Goal: Task Accomplishment & Management: Complete application form

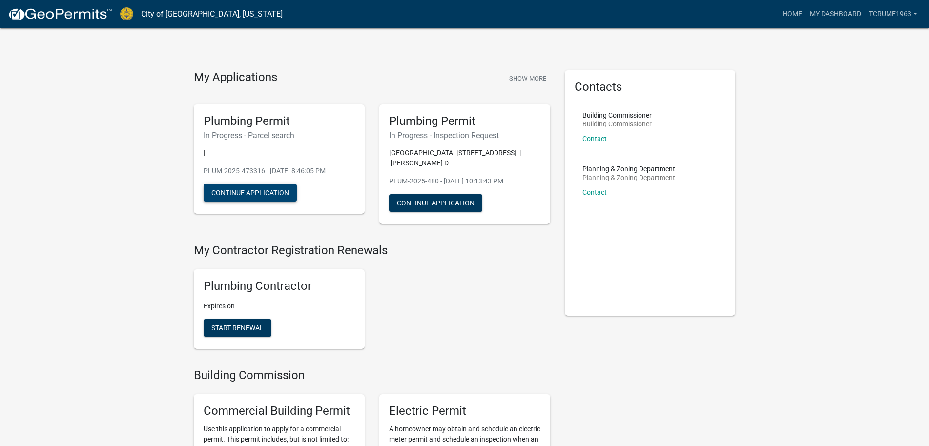
click at [242, 193] on button "Continue Application" at bounding box center [250, 193] width 93 height 18
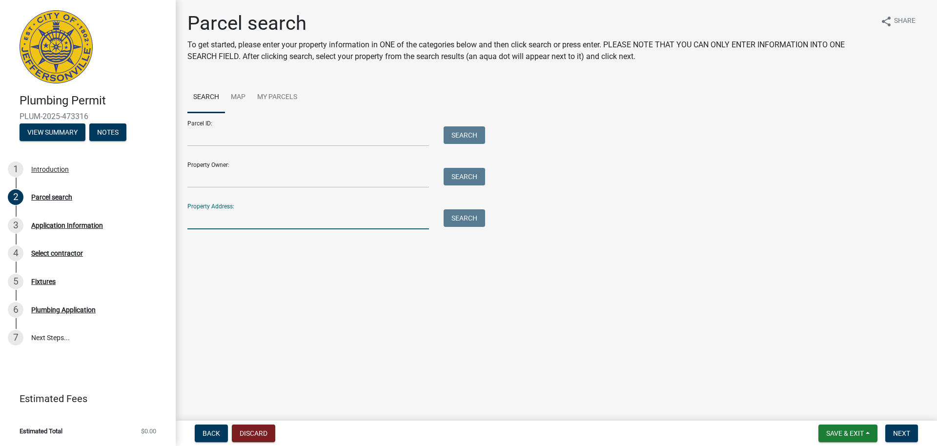
click at [206, 219] on input "Property Address:" at bounding box center [308, 219] width 242 height 20
paste input "[STREET_ADDRESS]"
drag, startPoint x: 305, startPoint y: 218, endPoint x: 401, endPoint y: 219, distance: 96.2
click at [401, 219] on input "[STREET_ADDRESS]" at bounding box center [308, 219] width 242 height 20
type input "[STREET_ADDRESS]"
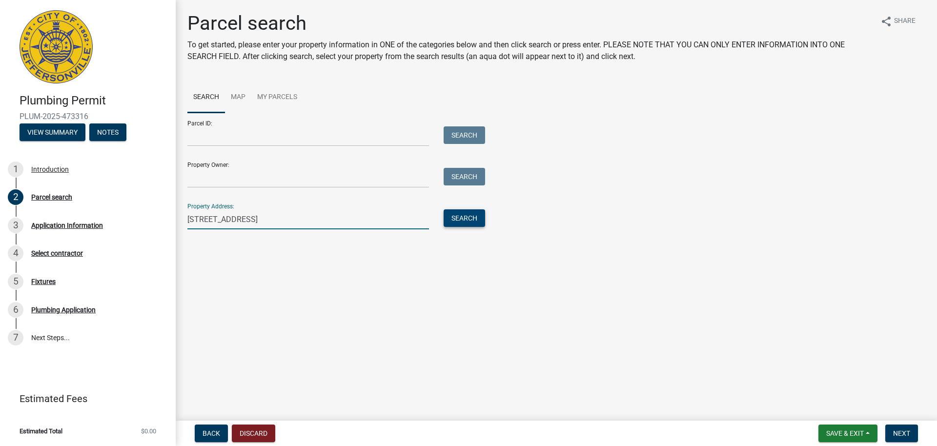
click at [464, 221] on button "Search" at bounding box center [464, 218] width 41 height 18
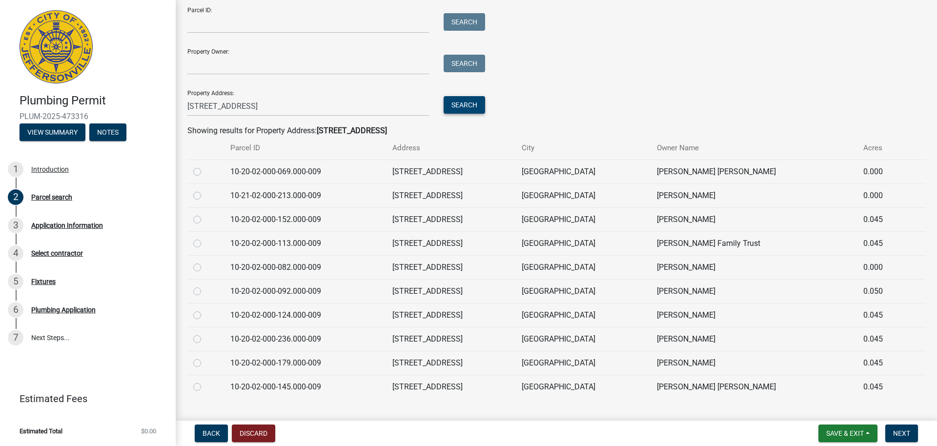
scroll to position [133, 0]
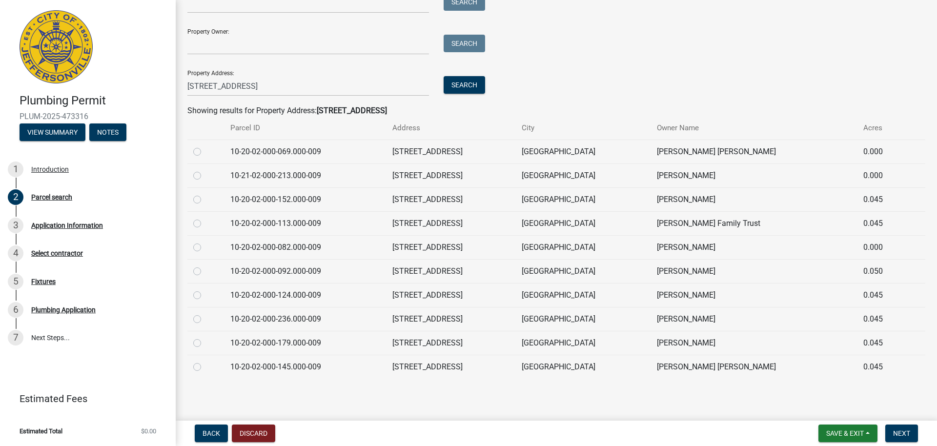
click at [205, 170] on label at bounding box center [205, 170] width 0 height 0
click at [205, 175] on input "radio" at bounding box center [208, 173] width 6 height 6
radio input "true"
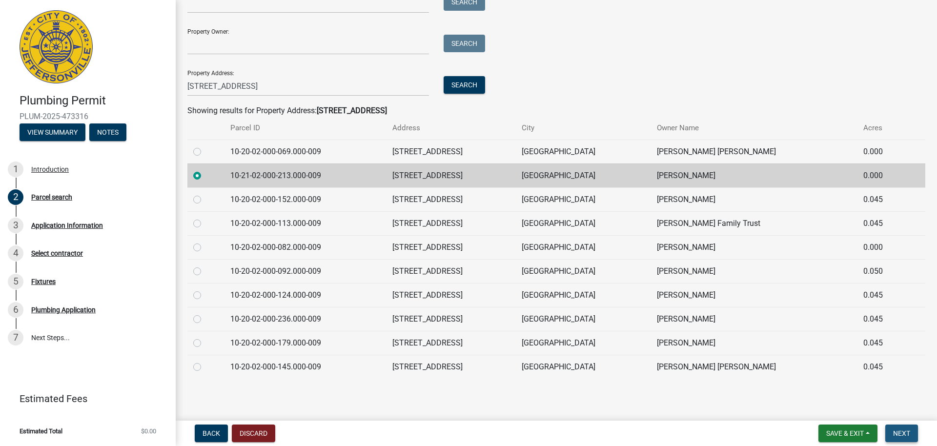
click at [903, 433] on span "Next" at bounding box center [901, 434] width 17 height 8
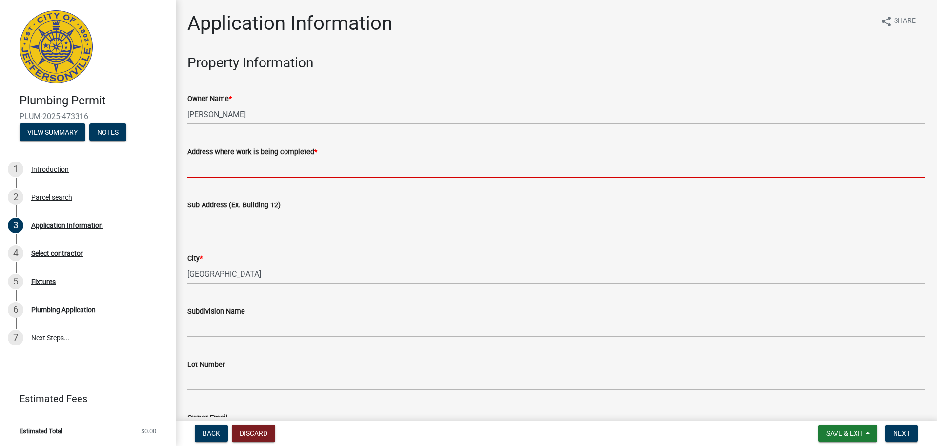
click at [194, 169] on input "Address where work is being completed *" at bounding box center [556, 168] width 738 height 20
paste input "[STREET_ADDRESS]"
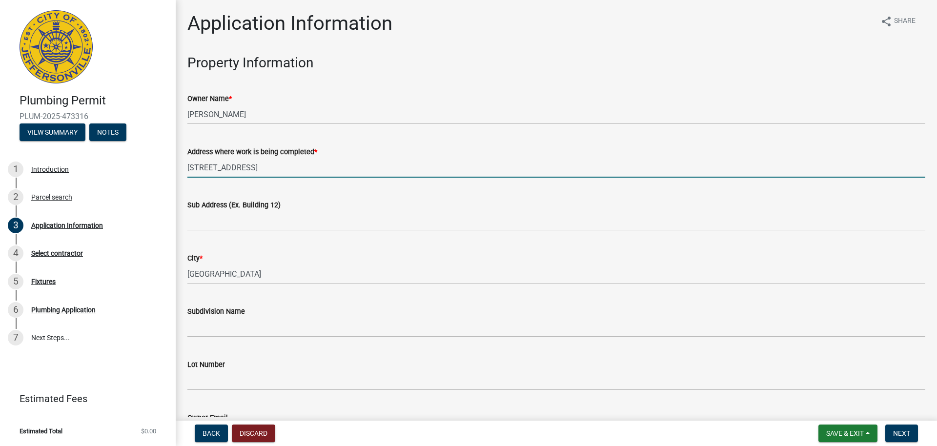
drag, startPoint x: 304, startPoint y: 168, endPoint x: 497, endPoint y: 172, distance: 192.8
click at [497, 172] on input "[STREET_ADDRESS]" at bounding box center [556, 168] width 738 height 20
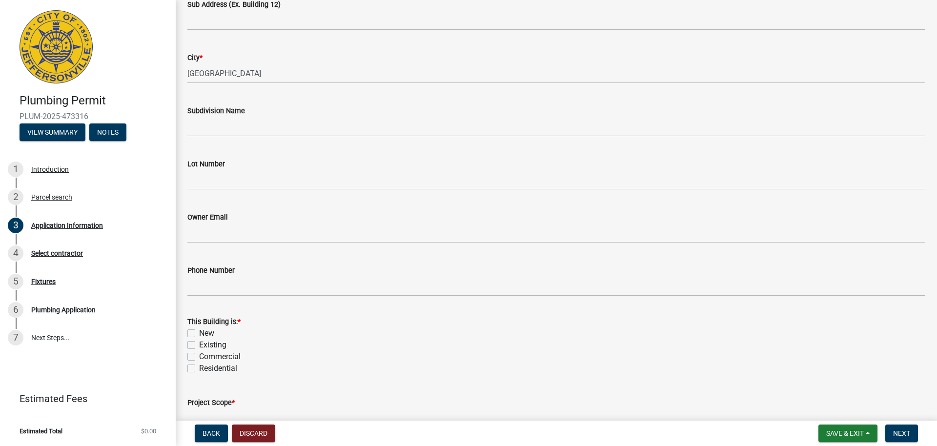
scroll to position [260, 0]
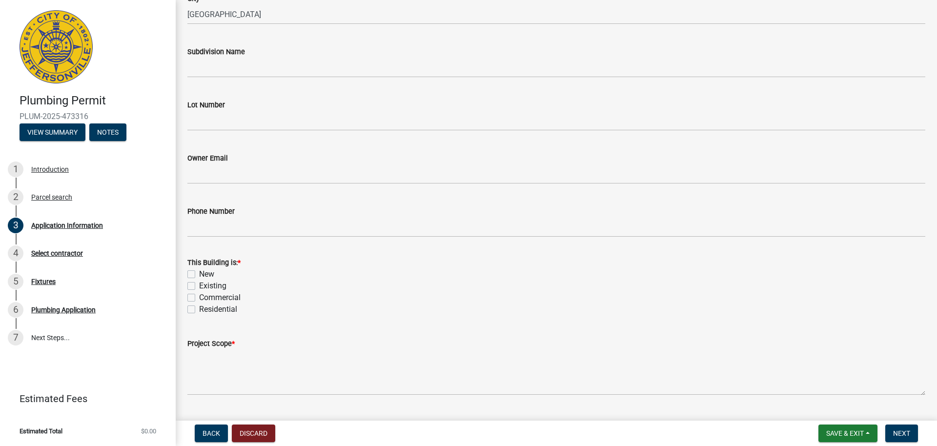
type input "[STREET_ADDRESS]"
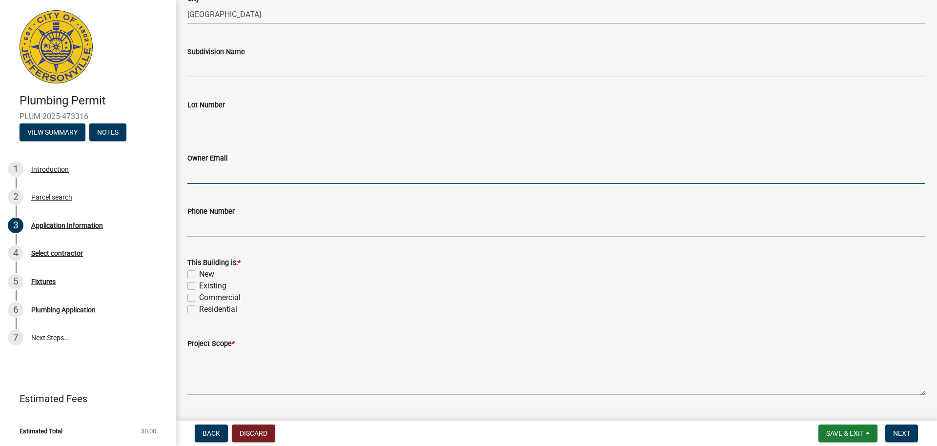
click at [205, 173] on input "Owner Email" at bounding box center [556, 174] width 738 height 20
paste input "jobrien9867 @ [DOMAIN_NAME]"
type input "[EMAIL_ADDRESS][DOMAIN_NAME]"
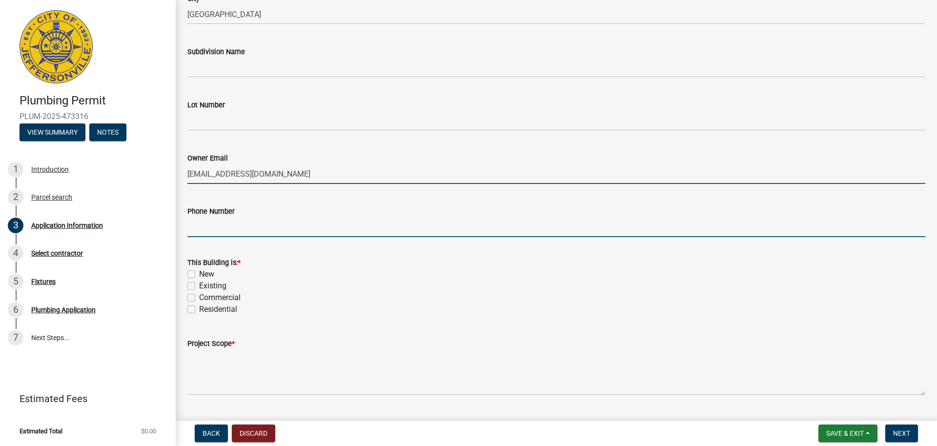
click at [220, 226] on input "Phone Number" at bounding box center [556, 227] width 738 height 20
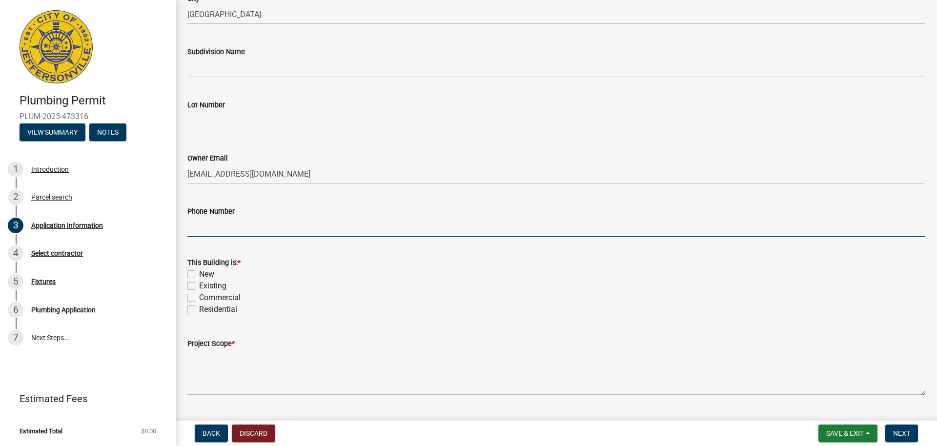
paste input "[PHONE_NUMBER]"
type input "[PHONE_NUMBER]"
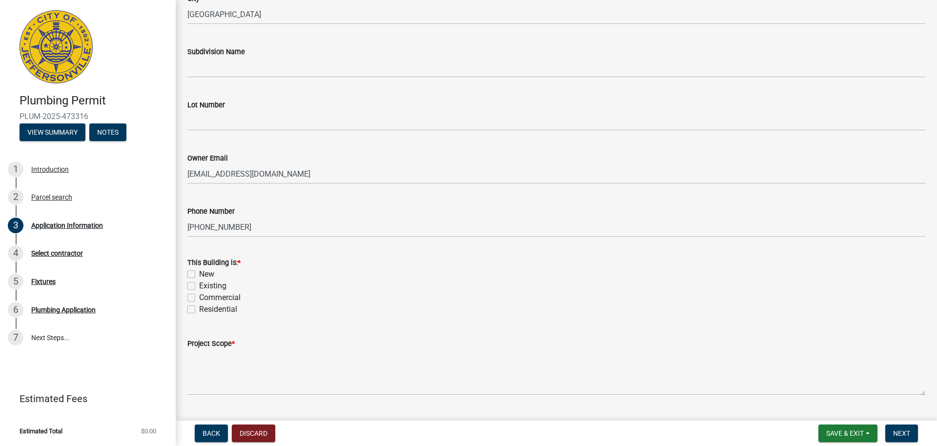
click at [199, 288] on label "Existing" at bounding box center [212, 286] width 27 height 12
click at [199, 287] on input "Existing" at bounding box center [202, 283] width 6 height 6
checkbox input "true"
checkbox input "false"
checkbox input "true"
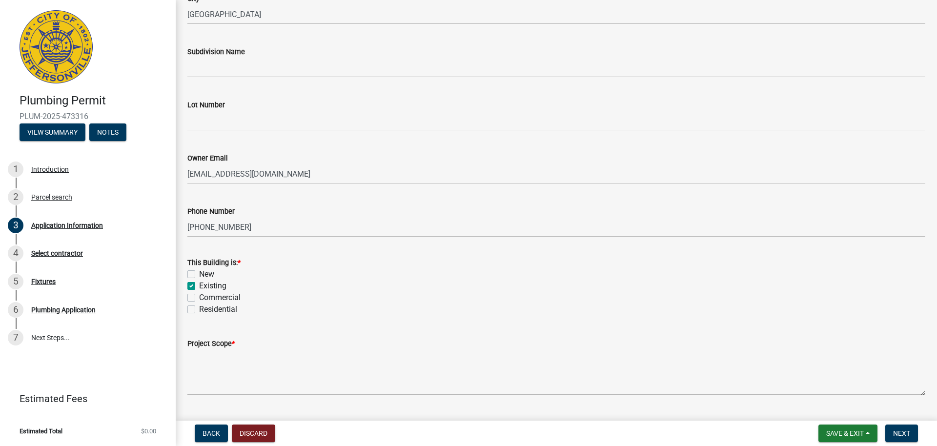
checkbox input "false"
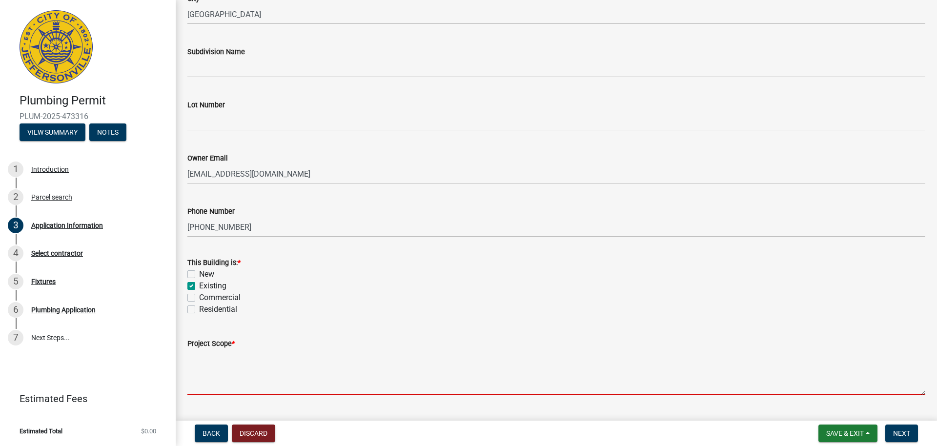
click at [217, 365] on textarea "Project Scope *" at bounding box center [556, 372] width 738 height 46
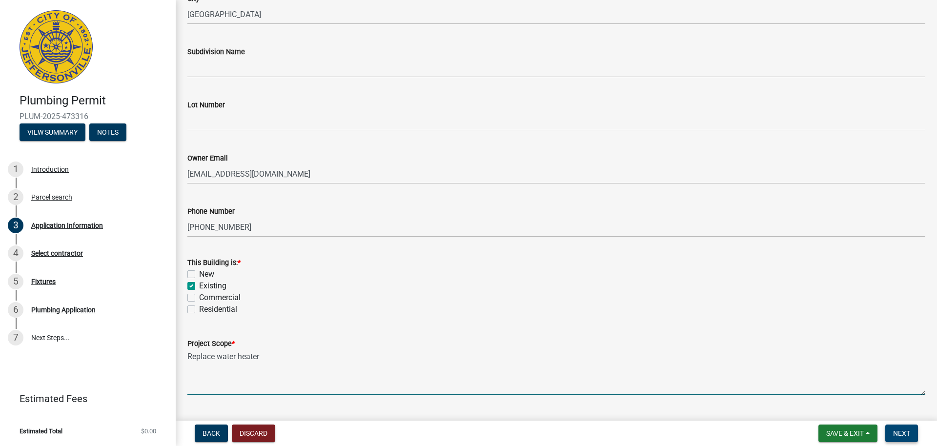
type textarea "Replace water heater"
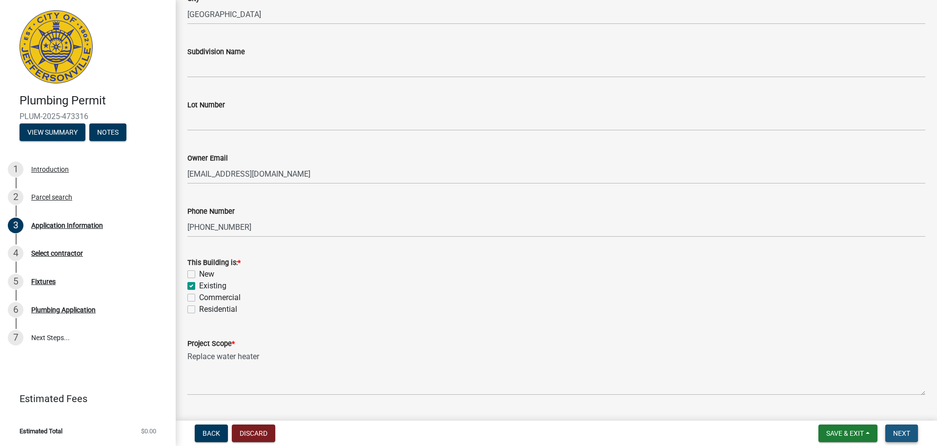
click at [906, 435] on span "Next" at bounding box center [901, 434] width 17 height 8
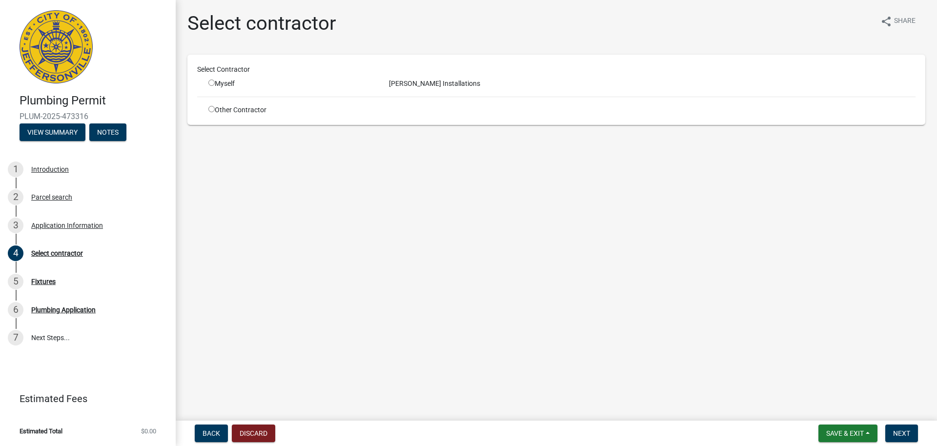
click at [211, 83] on input "radio" at bounding box center [211, 83] width 6 height 6
radio input "true"
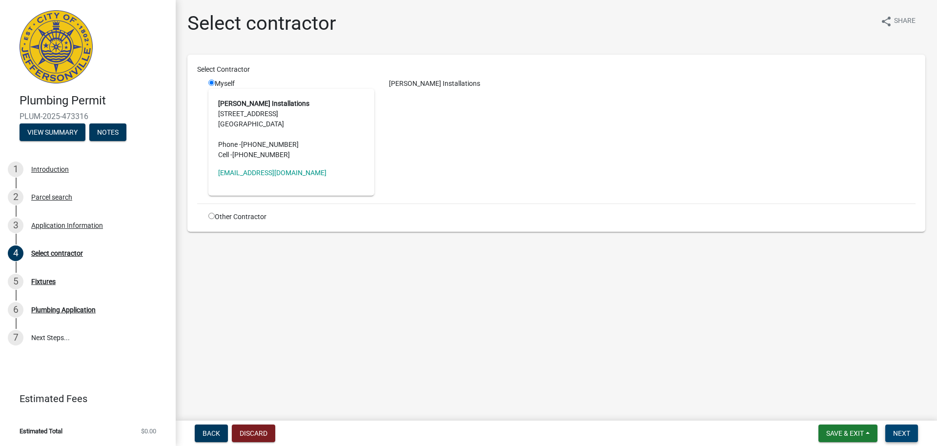
click at [905, 433] on span "Next" at bounding box center [901, 434] width 17 height 8
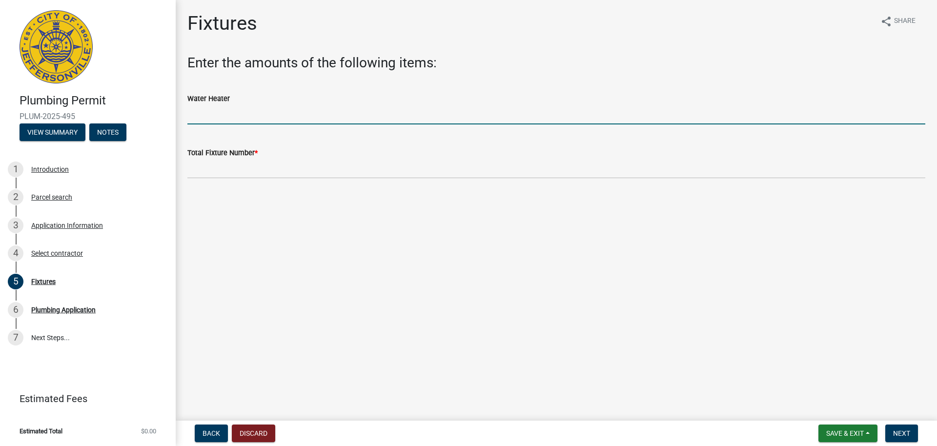
click at [215, 115] on input "text" at bounding box center [556, 114] width 738 height 20
type input "1"
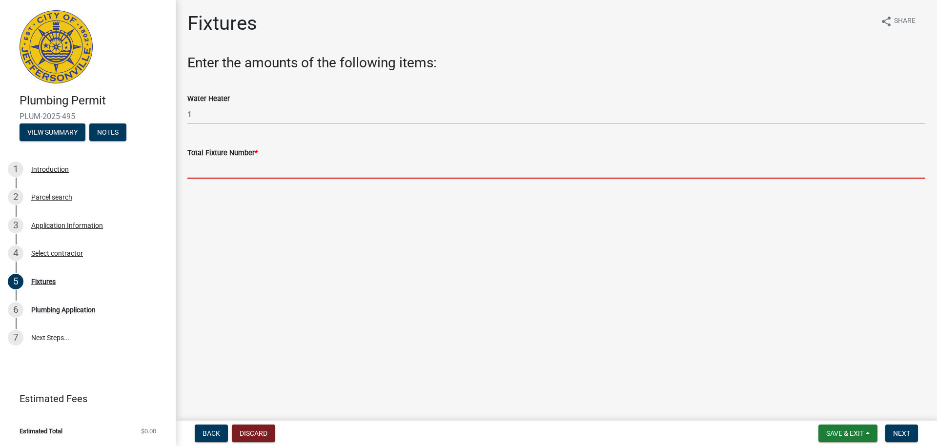
click at [219, 167] on input "text" at bounding box center [556, 169] width 738 height 20
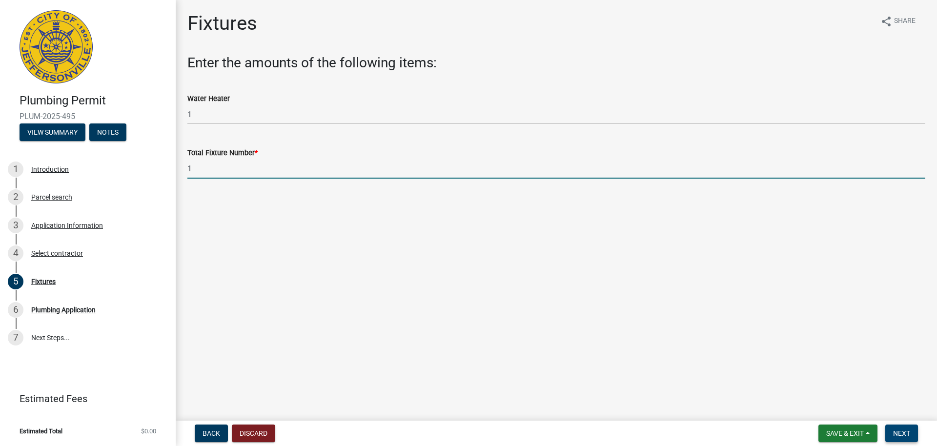
type input "1"
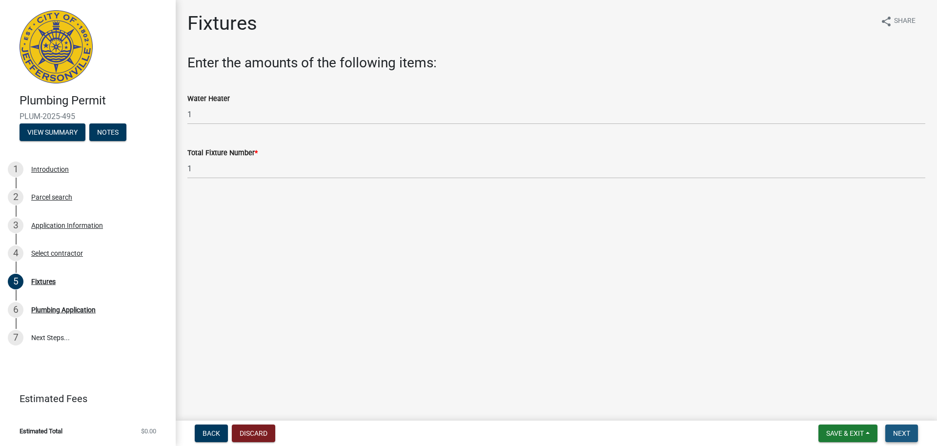
click at [905, 432] on span "Next" at bounding box center [901, 434] width 17 height 8
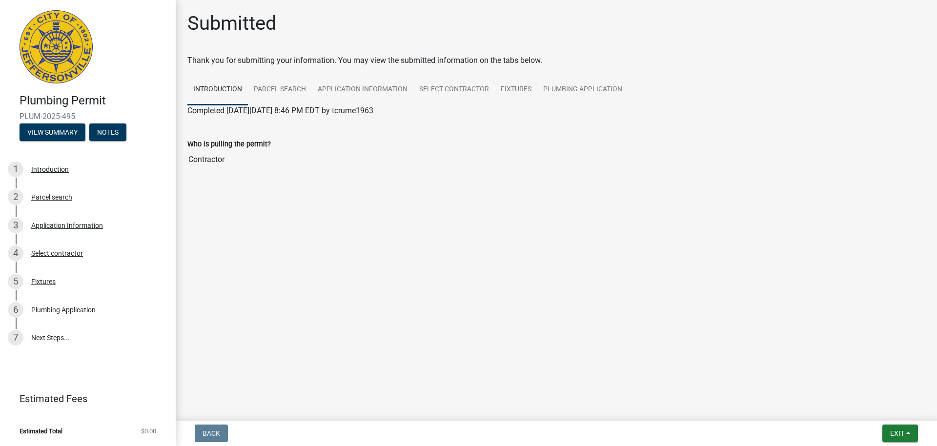
drag, startPoint x: 20, startPoint y: 116, endPoint x: 82, endPoint y: 117, distance: 62.0
click at [82, 117] on span "PLUM-2025-495" at bounding box center [88, 116] width 137 height 9
copy span "PLUM-2025-495"
click at [580, 85] on link "Plumbing Application" at bounding box center [582, 89] width 91 height 31
click at [222, 123] on link "Plumbing Application" at bounding box center [224, 122] width 74 height 9
